Goal: Find specific page/section: Find specific page/section

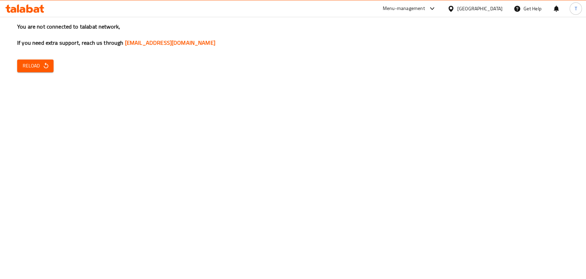
click at [35, 66] on span "Reload" at bounding box center [35, 65] width 25 height 9
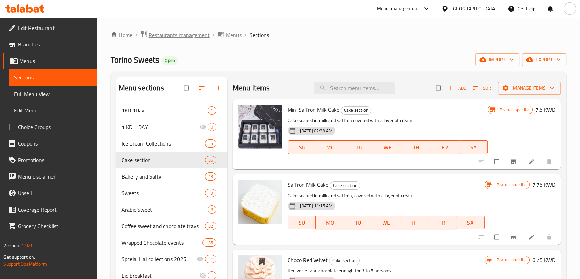
click at [166, 36] on span "Restaurants management" at bounding box center [179, 35] width 61 height 8
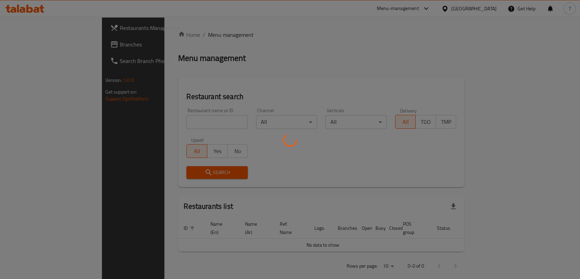
click at [188, 121] on div at bounding box center [290, 139] width 580 height 279
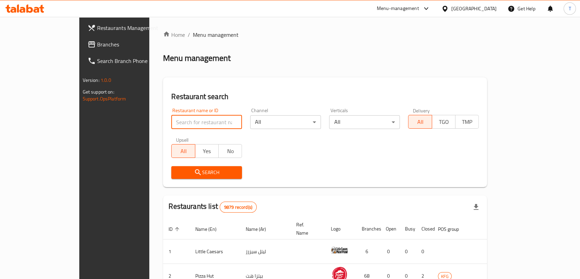
click at [188, 121] on input "search" at bounding box center [206, 122] width 71 height 14
click at [177, 120] on input "search" at bounding box center [206, 122] width 71 height 14
paste input "Qualified Burger"
type input "Qualified Burger"
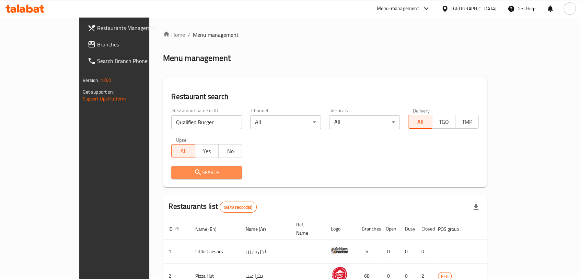
click at [177, 173] on span "Search" at bounding box center [207, 172] width 60 height 9
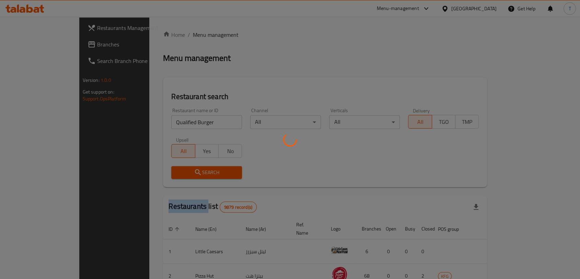
click at [174, 173] on div at bounding box center [290, 139] width 580 height 279
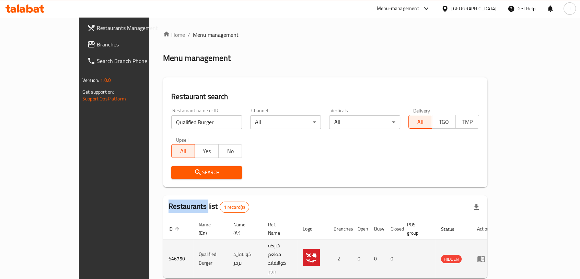
click at [485, 256] on icon "enhanced table" at bounding box center [482, 259] width 8 height 6
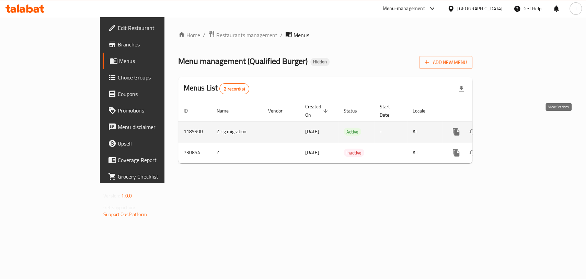
click at [510, 127] on icon "enhanced table" at bounding box center [506, 131] width 8 height 8
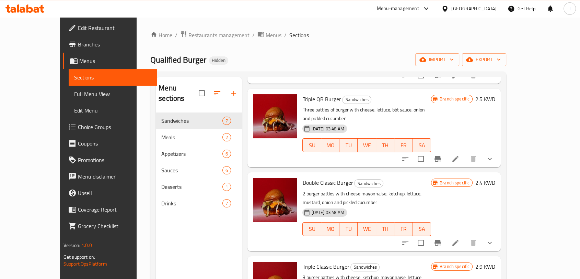
scroll to position [264, 0]
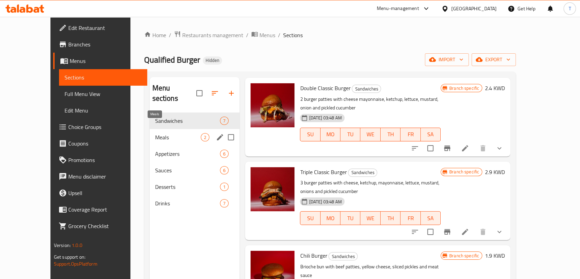
click at [156, 133] on span "Meals" at bounding box center [178, 137] width 46 height 8
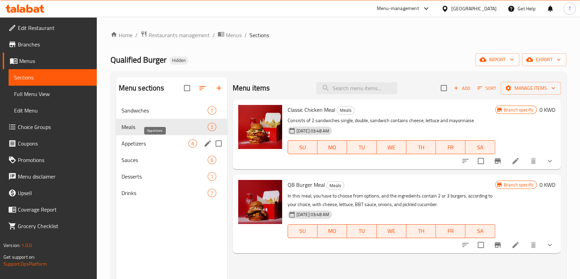
click at [163, 144] on span "Appetizers" at bounding box center [155, 143] width 67 height 8
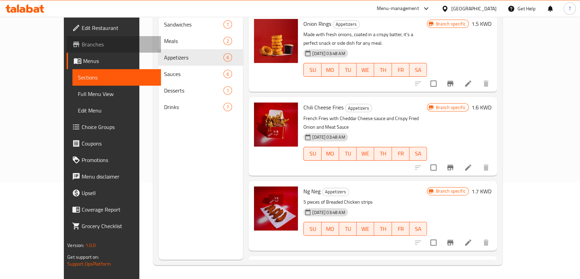
click at [82, 47] on span "Branches" at bounding box center [118, 44] width 73 height 8
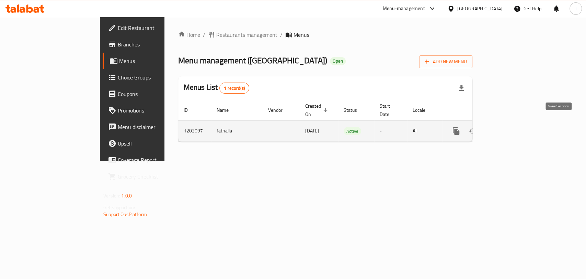
click at [509, 128] on icon "enhanced table" at bounding box center [506, 131] width 6 height 6
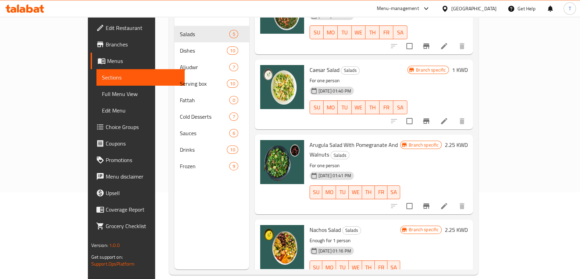
scroll to position [96, 0]
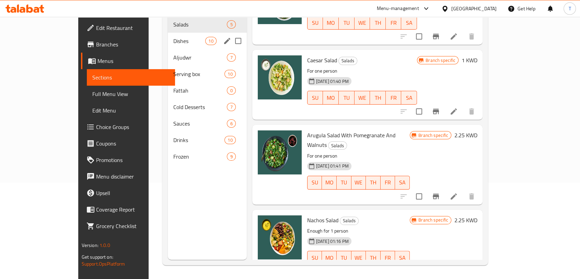
click at [168, 35] on div "Dishes 10" at bounding box center [207, 41] width 79 height 16
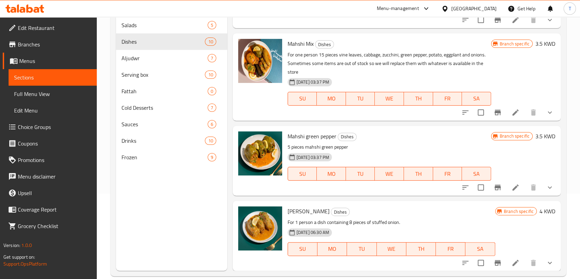
scroll to position [96, 0]
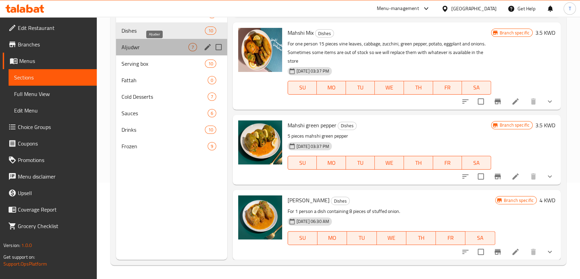
click at [146, 47] on span "Aljudwr" at bounding box center [155, 47] width 67 height 8
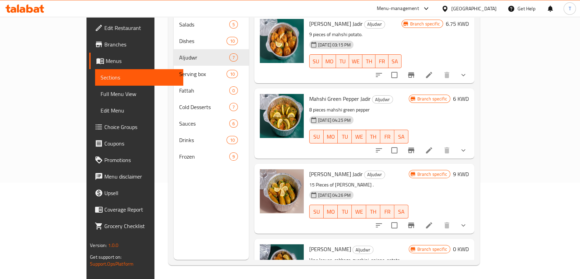
scroll to position [264, 0]
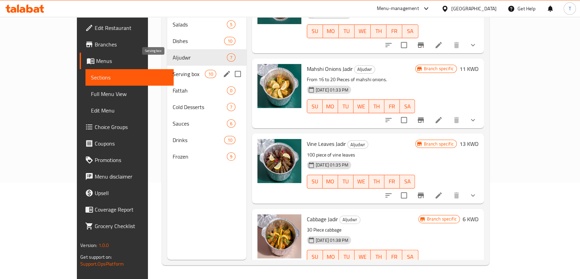
click at [173, 70] on span "Serving box" at bounding box center [189, 74] width 32 height 8
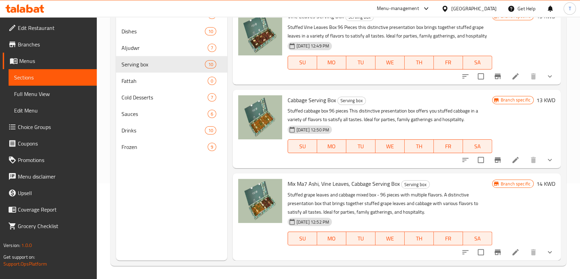
scroll to position [96, 0]
click at [159, 79] on span "Fattah" at bounding box center [155, 80] width 67 height 8
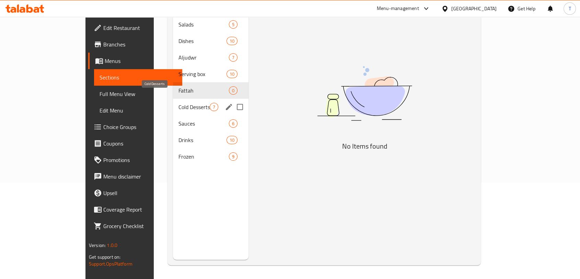
click at [179, 103] on span "Cold Desserts" at bounding box center [194, 107] width 31 height 8
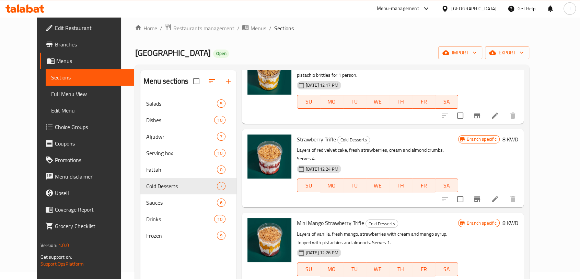
scroll to position [96, 0]
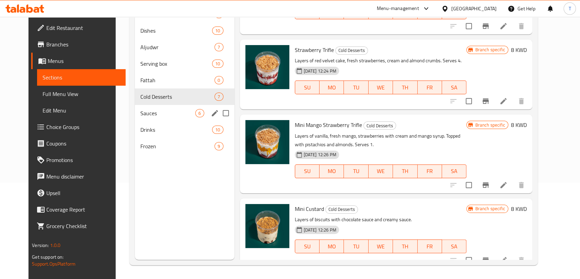
click at [152, 114] on span "Sauces" at bounding box center [167, 113] width 55 height 8
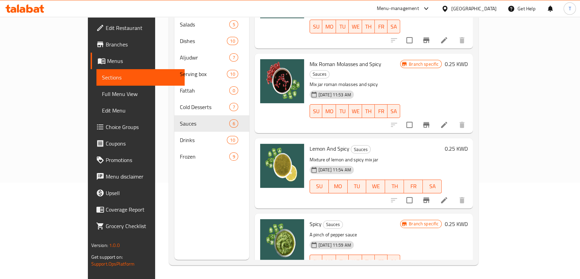
scroll to position [11, 0]
